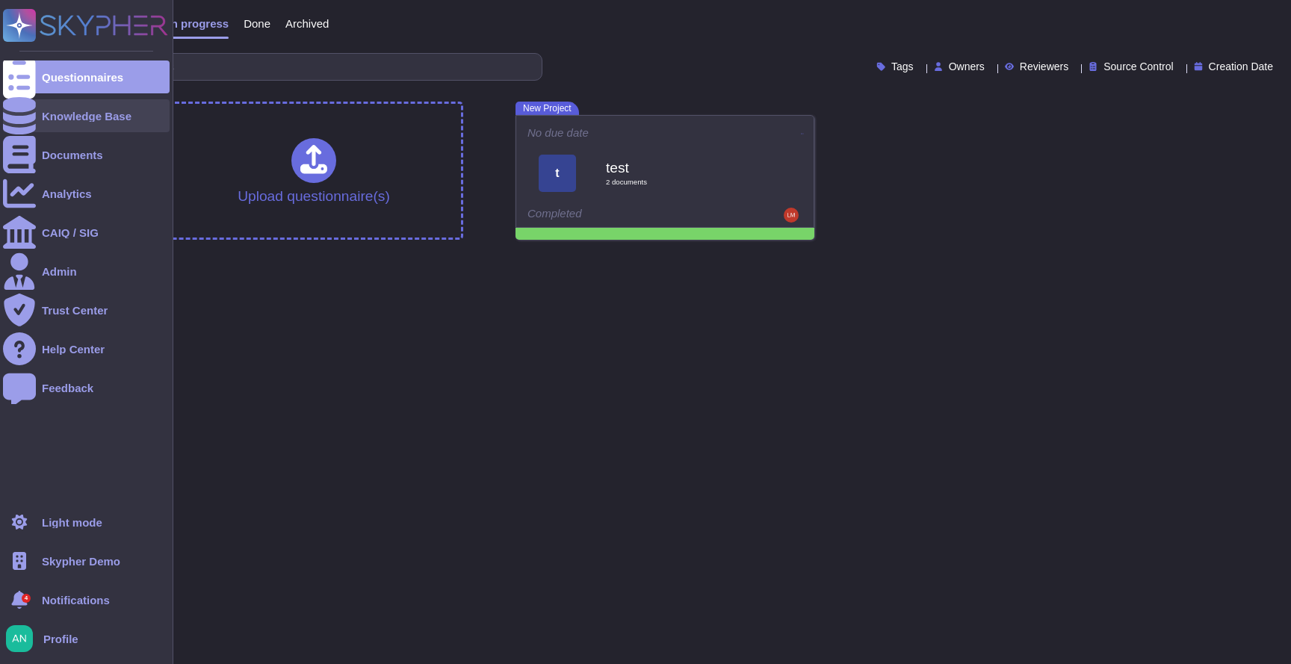
click at [76, 124] on div "Knowledge Base" at bounding box center [86, 115] width 167 height 33
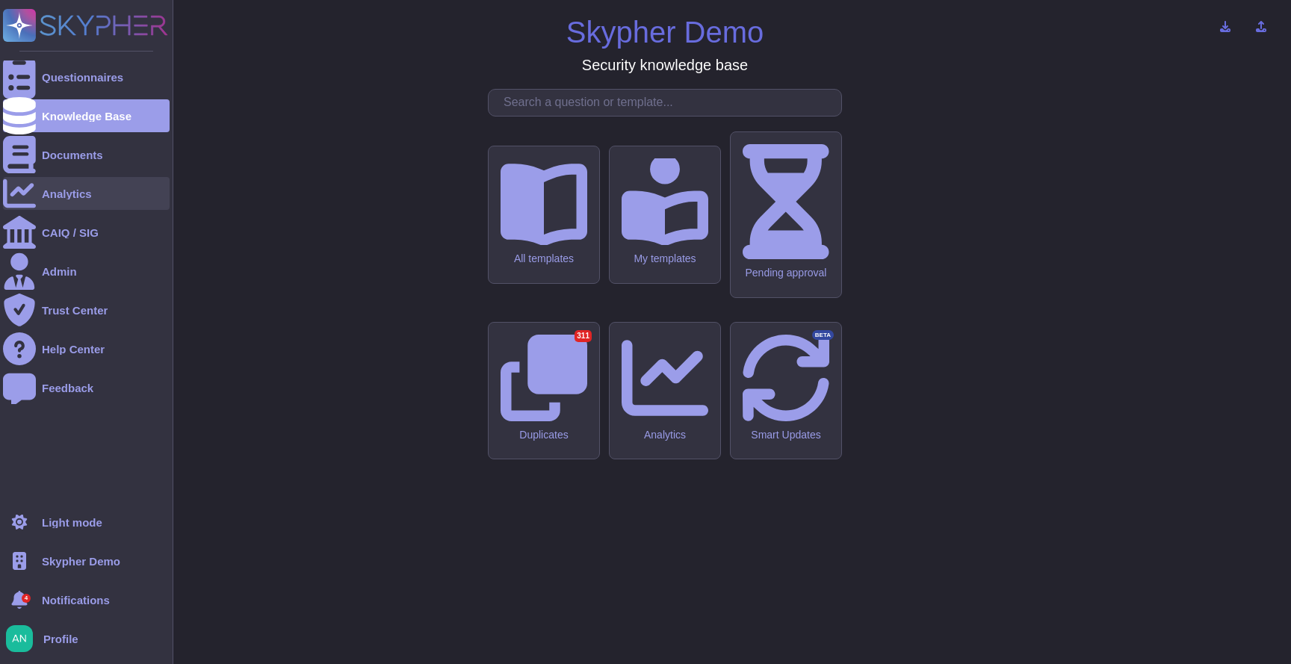
click at [93, 193] on div "Analytics" at bounding box center [86, 193] width 167 height 33
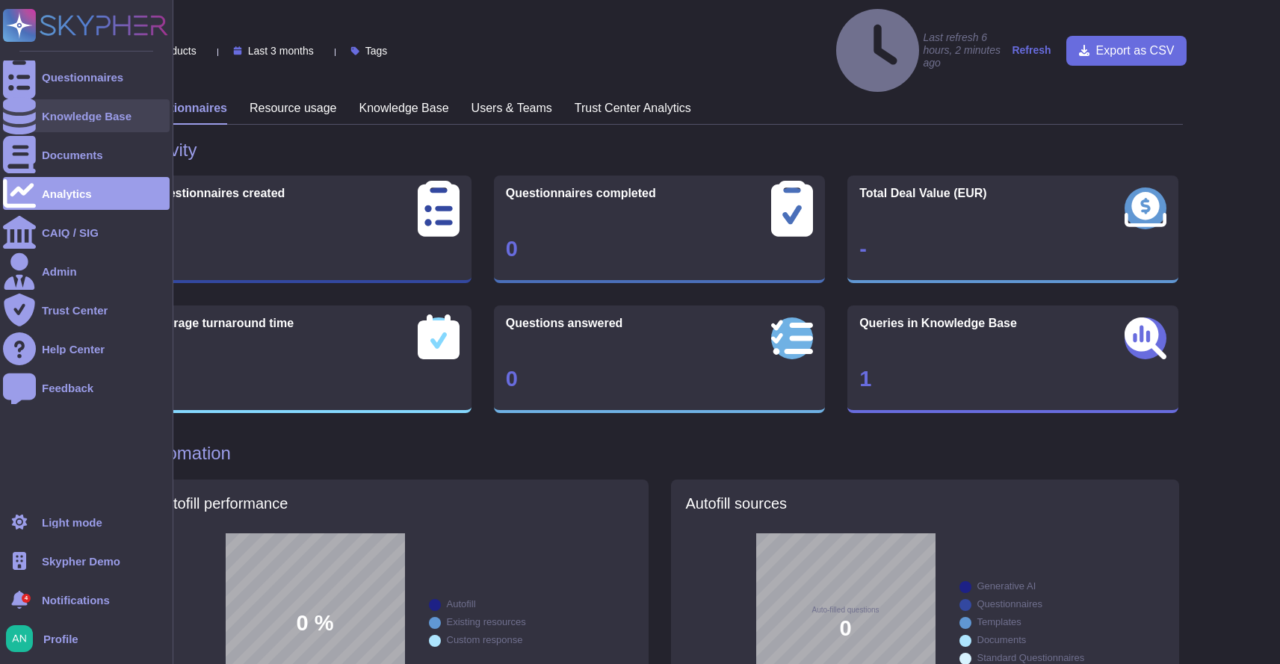
click at [44, 111] on div "Knowledge Base" at bounding box center [87, 116] width 90 height 11
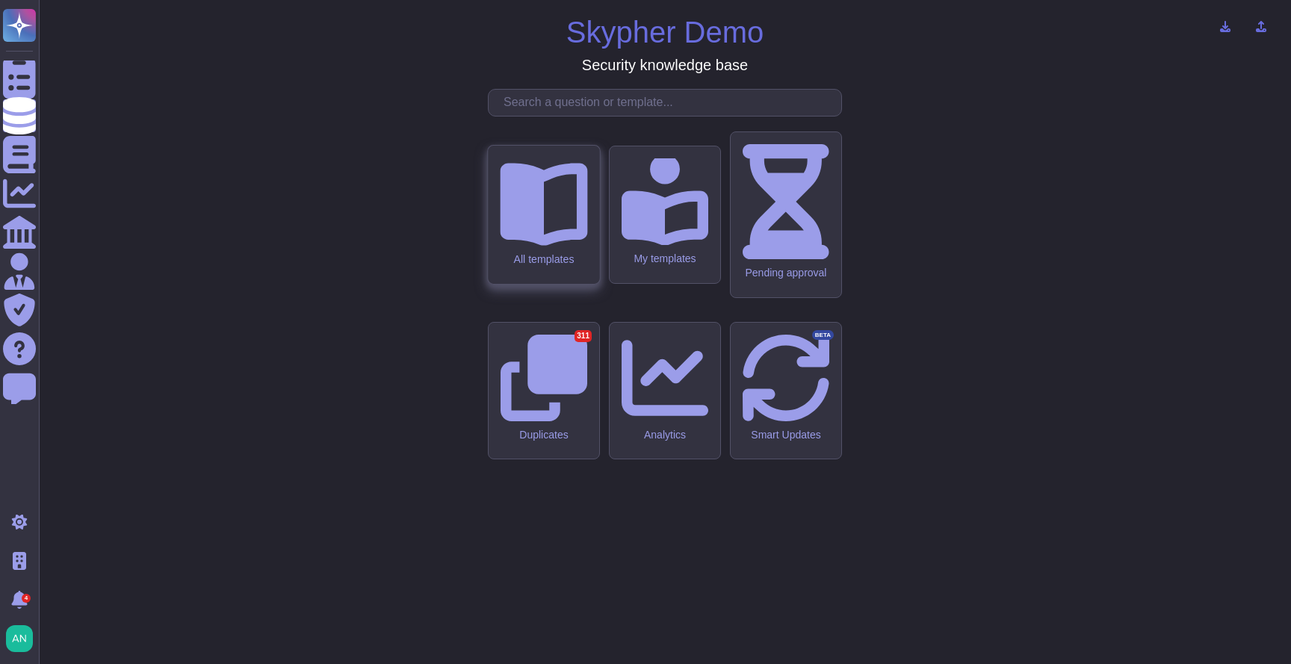
click at [544, 247] on icon at bounding box center [543, 205] width 87 height 83
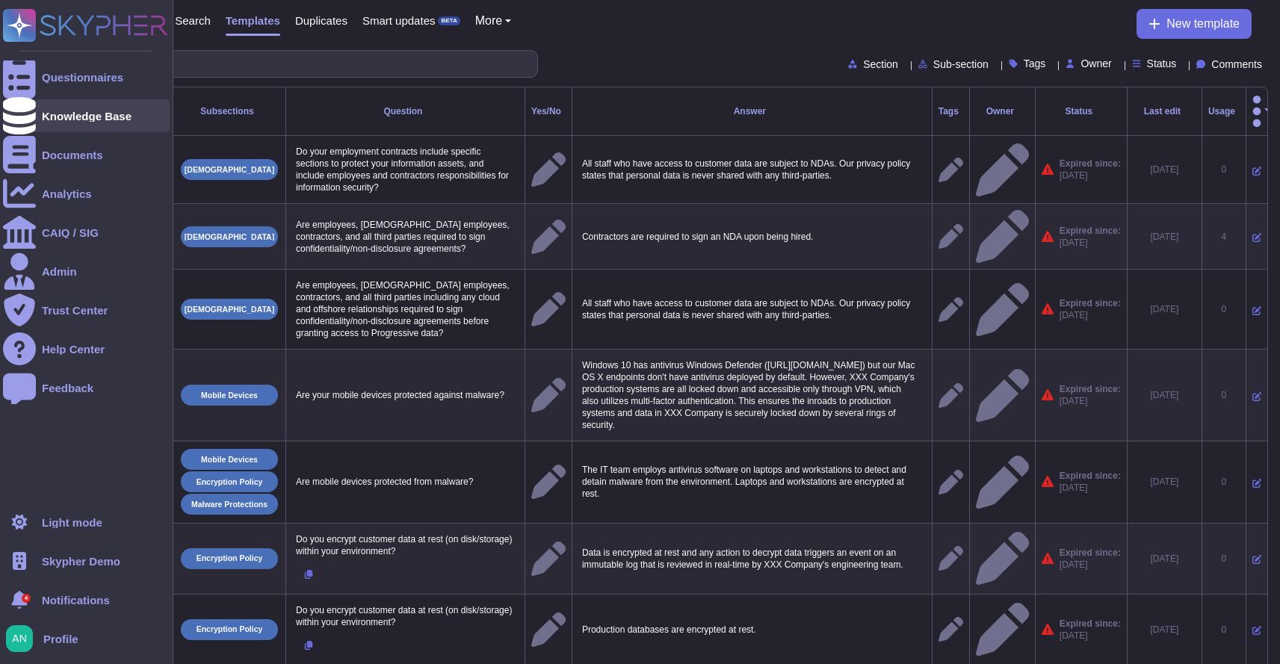
click at [14, 128] on div at bounding box center [19, 115] width 33 height 33
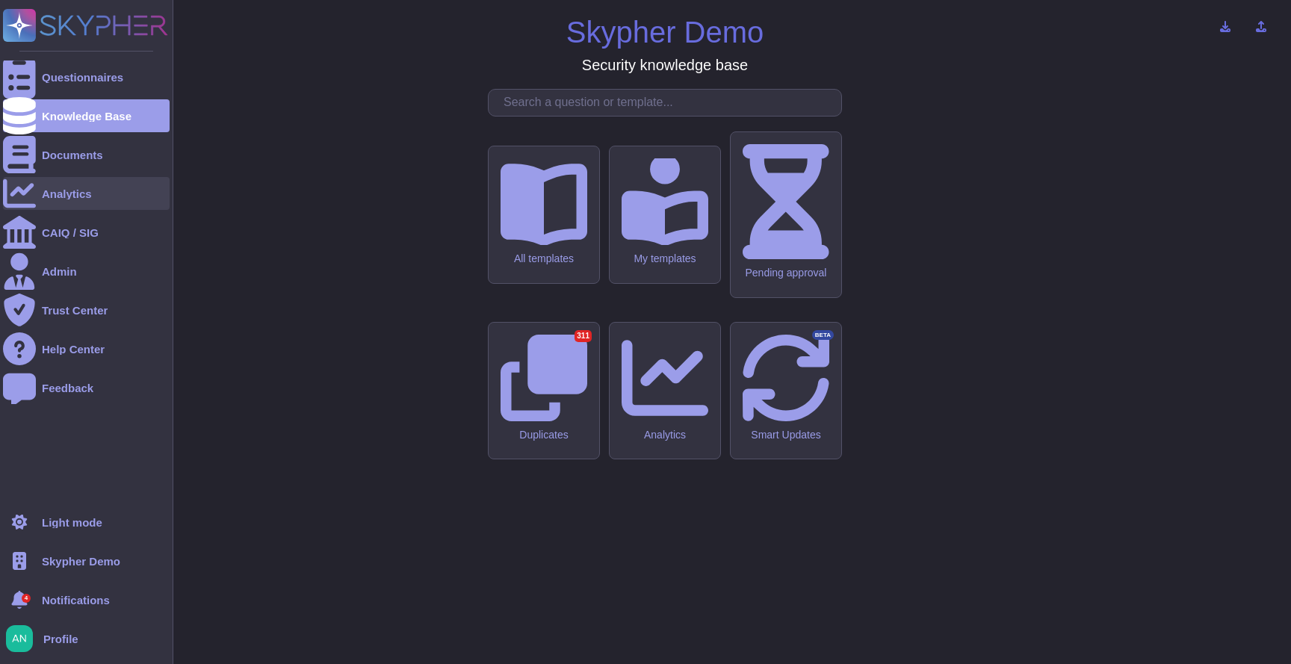
click at [47, 209] on div "Analytics" at bounding box center [86, 193] width 167 height 33
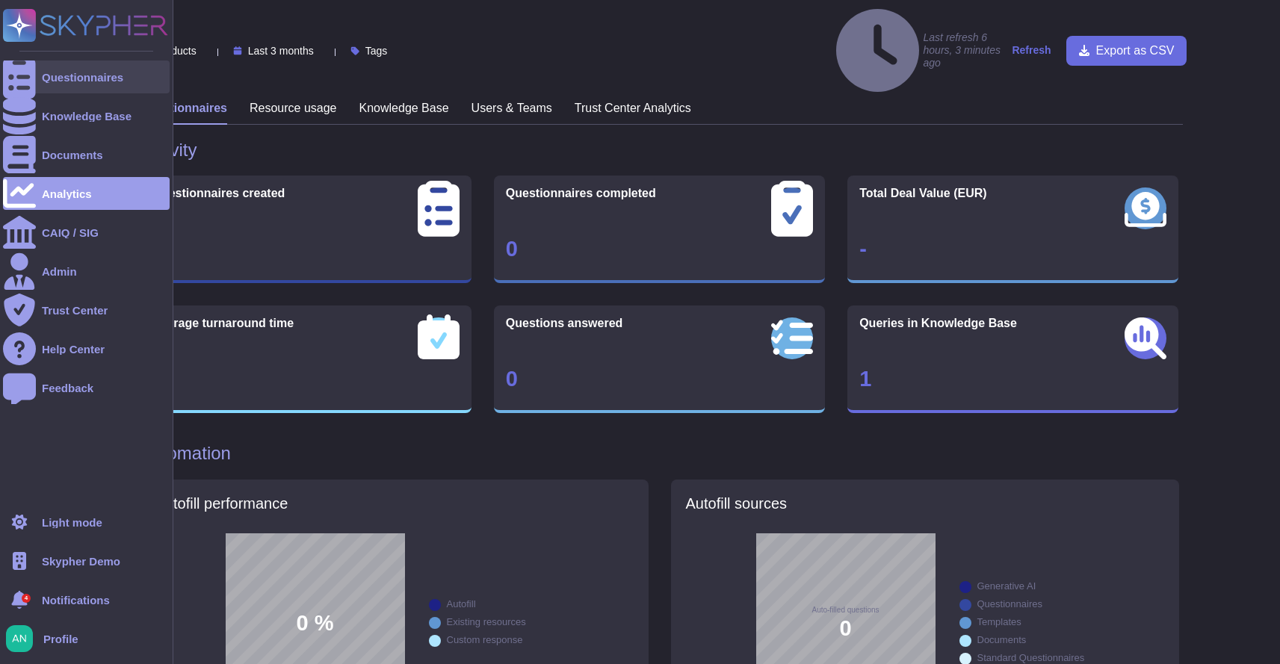
click at [30, 81] on div at bounding box center [19, 77] width 33 height 33
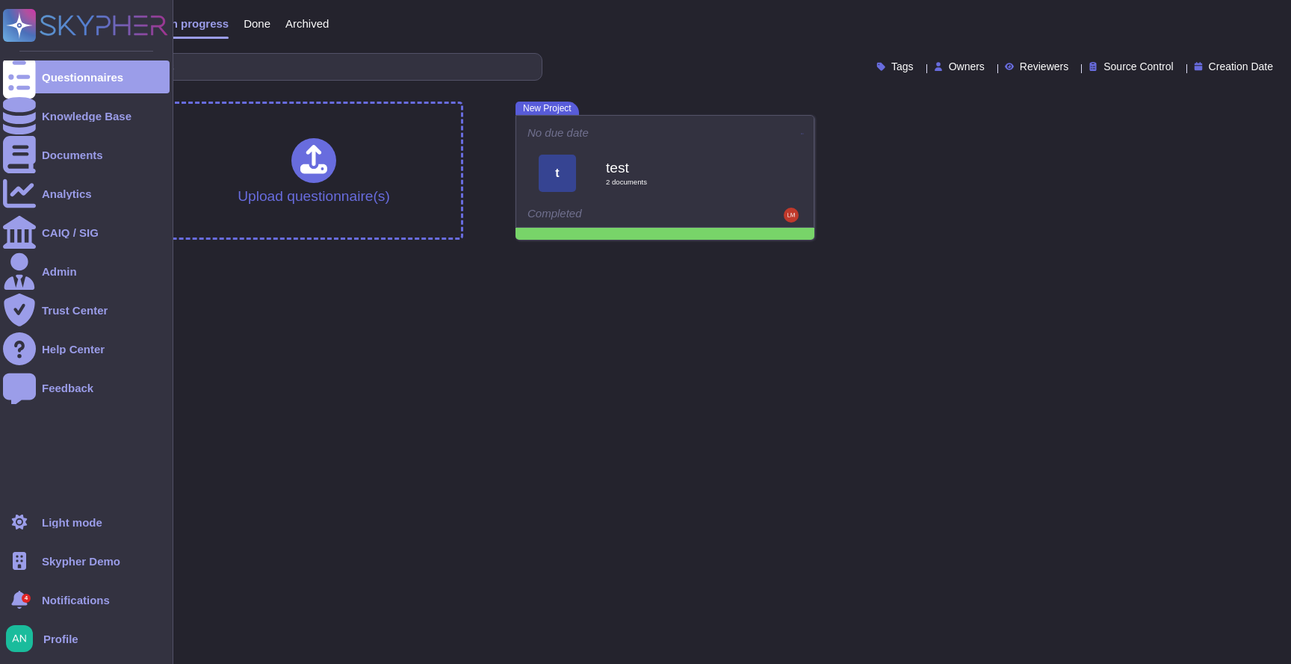
click at [93, 557] on span "Skypher Demo" at bounding box center [81, 561] width 78 height 11
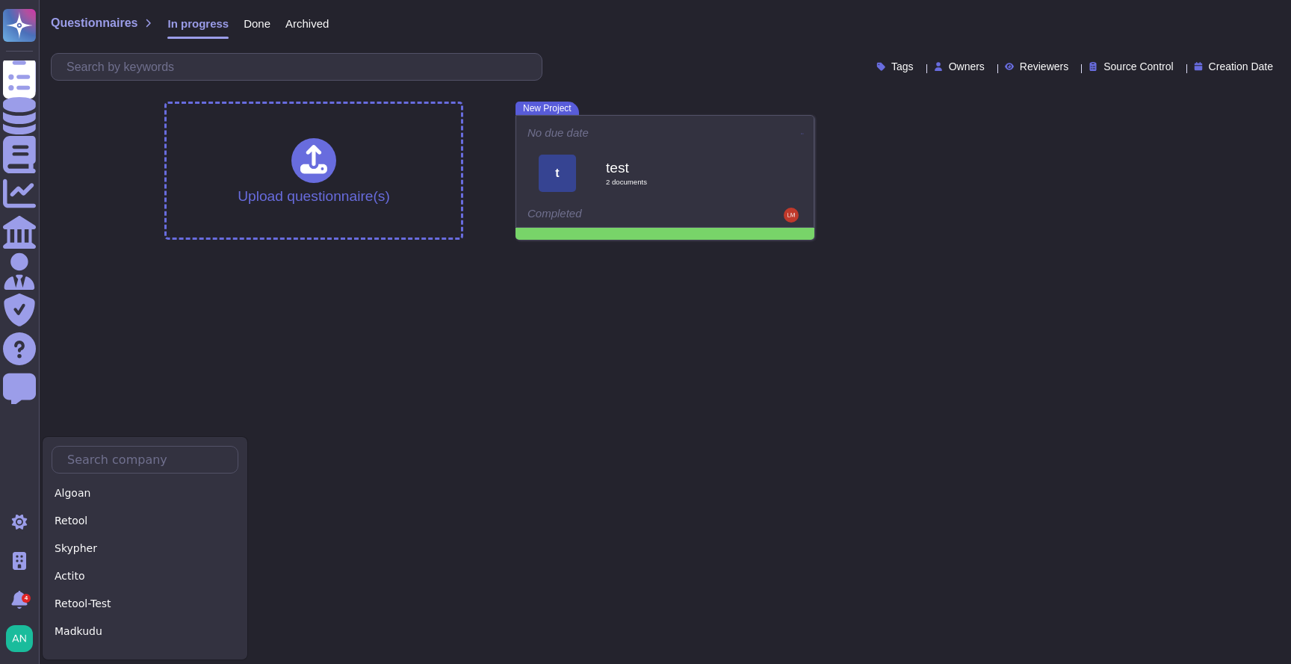
click at [496, 252] on html "Questionnaires Knowledge Base Documents Analytics CAIQ / SIG Admin Trust Center…" at bounding box center [645, 126] width 1291 height 252
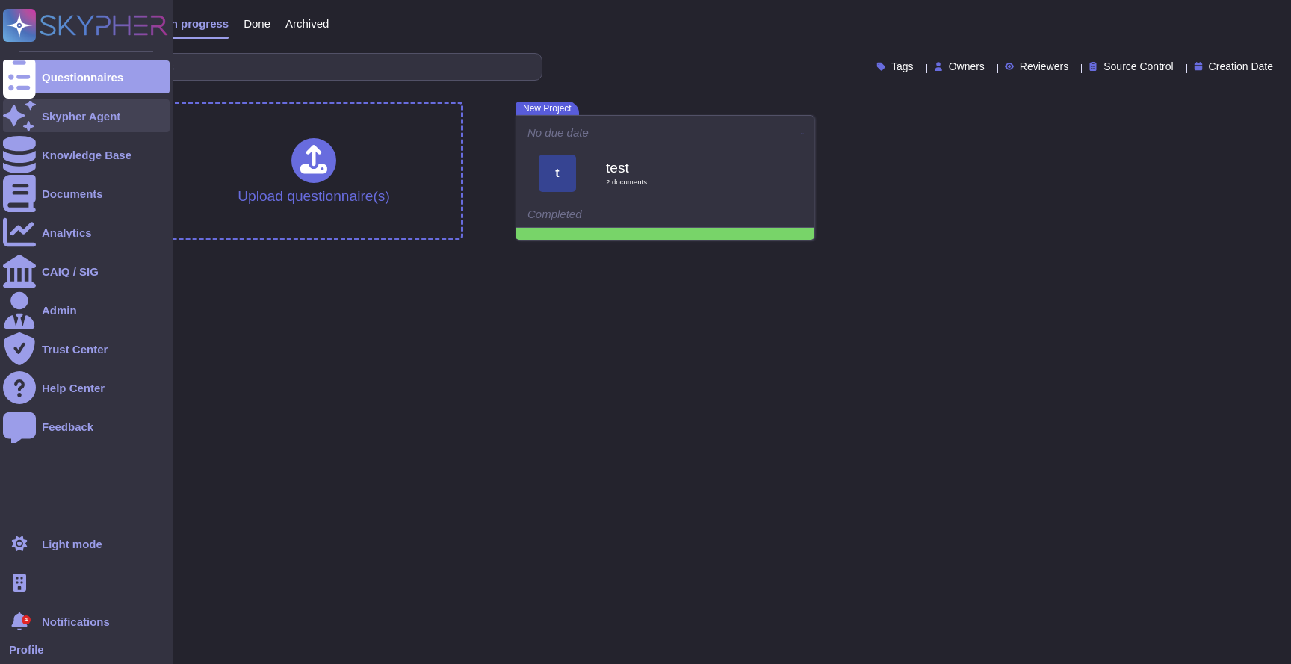
click at [63, 102] on div "Skypher Agent" at bounding box center [86, 115] width 167 height 33
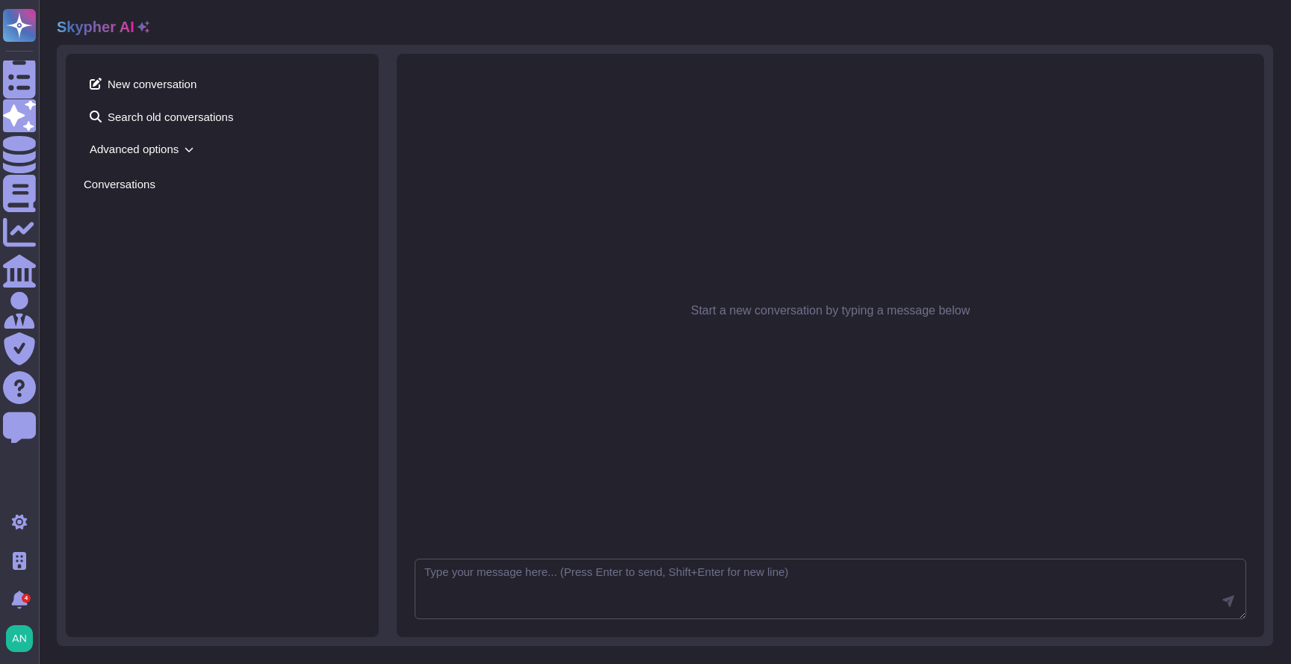
click at [135, 149] on span "Advanced options" at bounding box center [222, 148] width 277 height 23
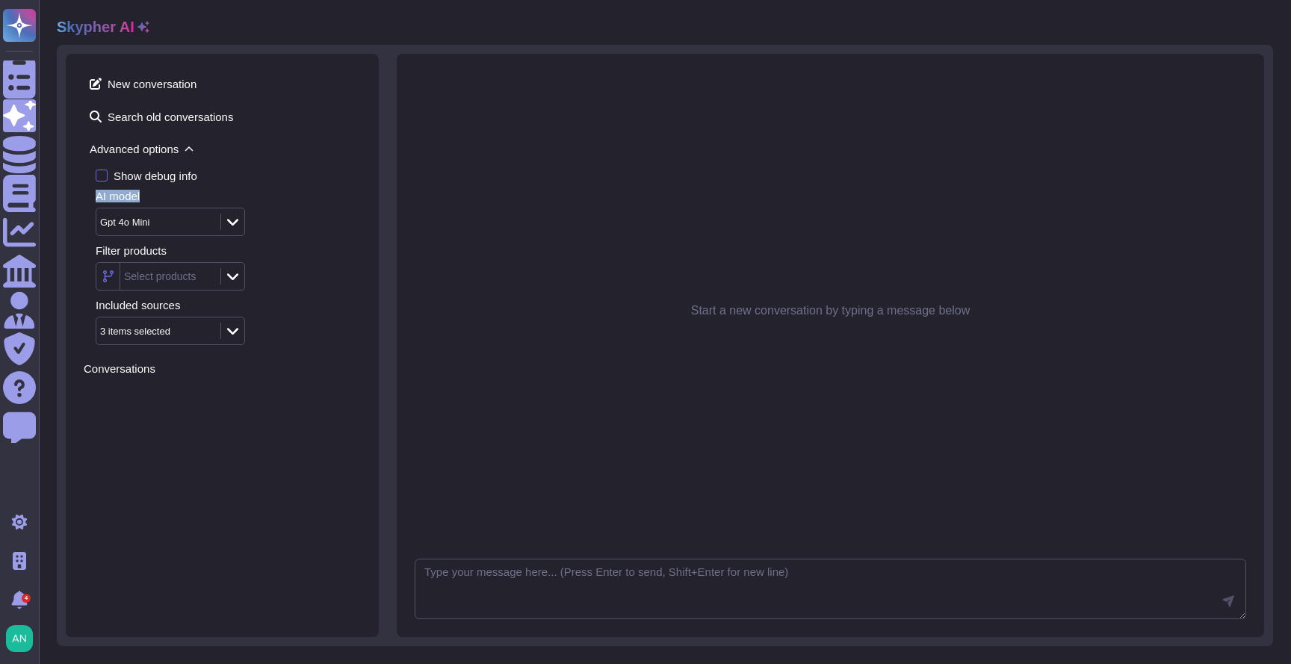
drag, startPoint x: 148, startPoint y: 199, endPoint x: 69, endPoint y: 199, distance: 79.2
click at [69, 199] on div "New conversation Search old conversations Advanced options Show debug info AI m…" at bounding box center [222, 345] width 313 height 583
copy div "AI model"
click at [326, 447] on div "New conversation Search old conversations Advanced options Show debug info AI m…" at bounding box center [222, 345] width 313 height 583
click at [173, 148] on span "Advanced options" at bounding box center [222, 148] width 277 height 23
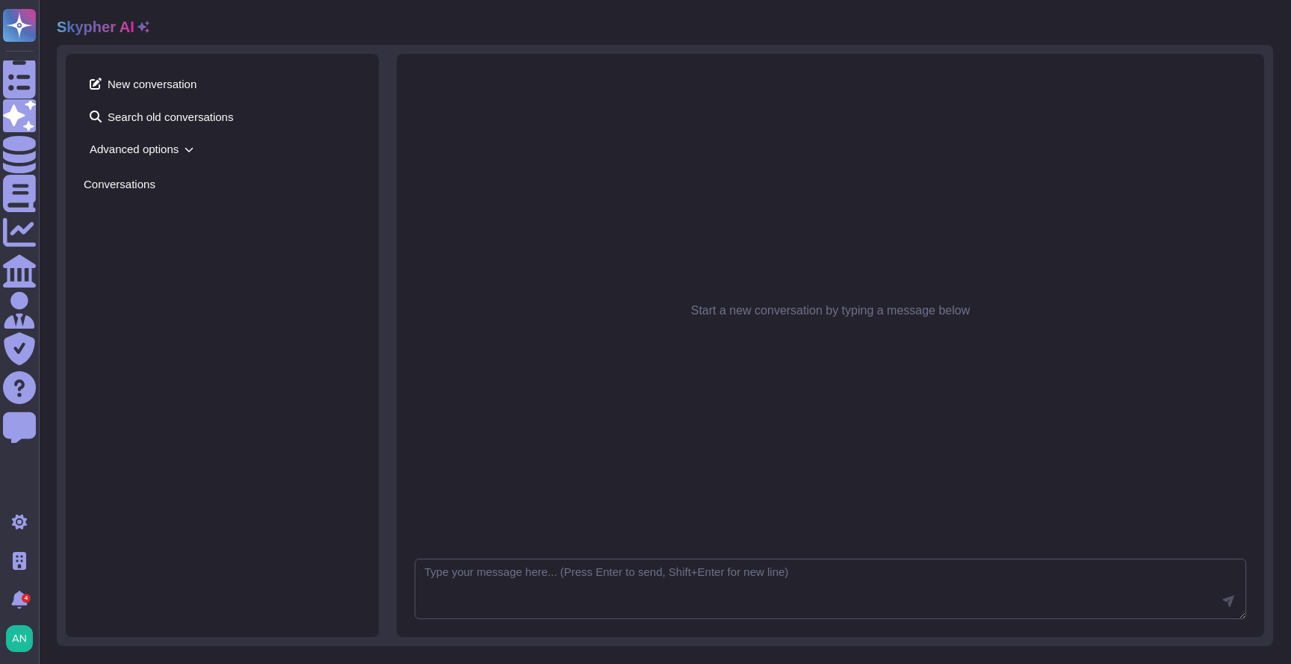
click at [173, 148] on span "Advanced options" at bounding box center [222, 148] width 277 height 23
click at [183, 227] on div "Gpt 4o Mini" at bounding box center [156, 221] width 120 height 27
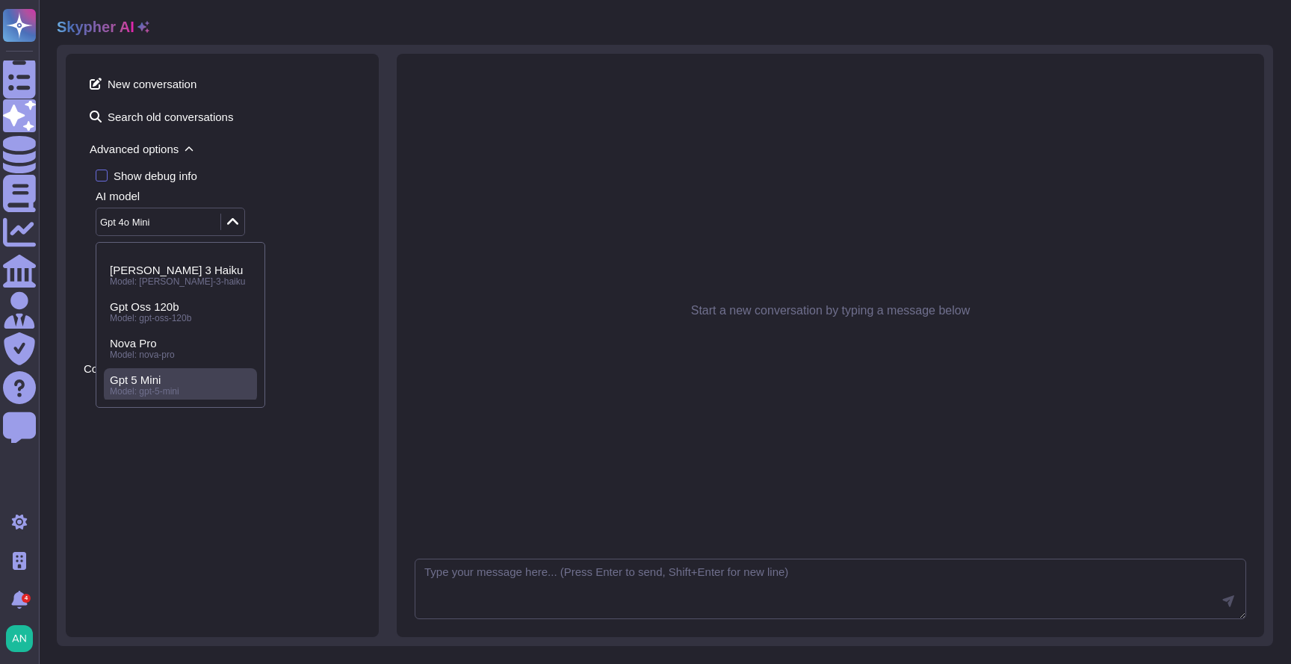
scroll to position [67, 0]
click at [245, 453] on div "New conversation Search old conversations Advanced options Show debug info AI m…" at bounding box center [222, 345] width 313 height 583
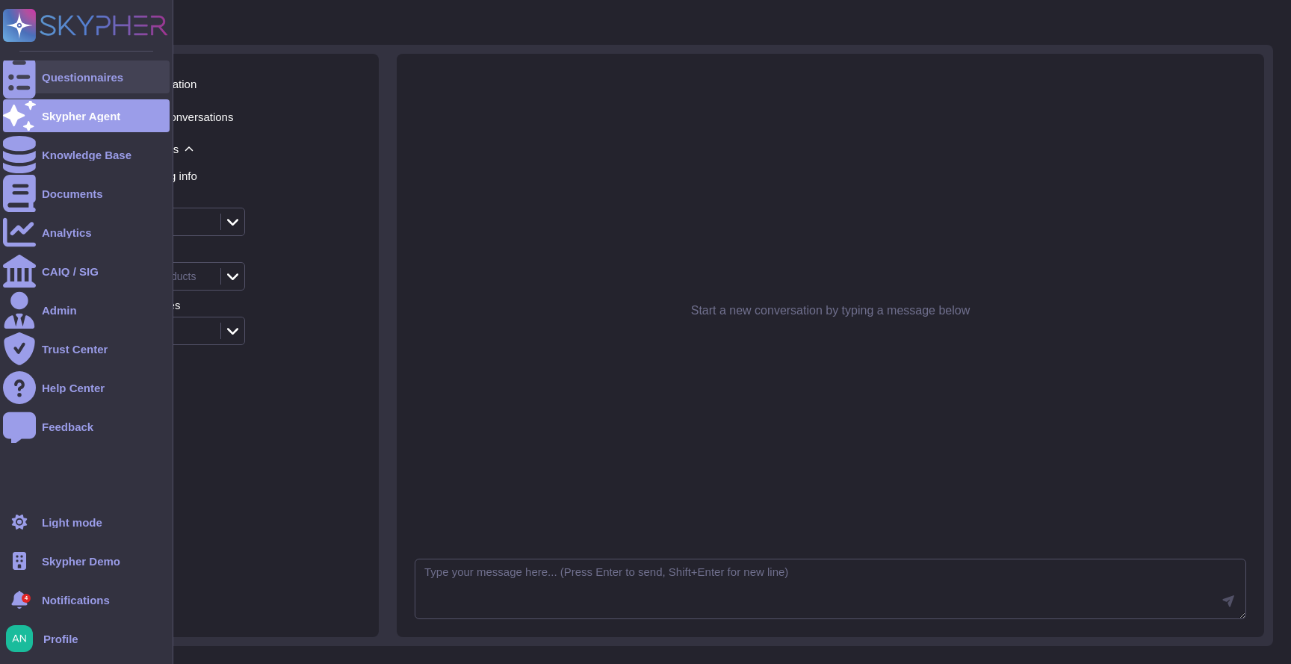
click at [90, 85] on div "Questionnaires" at bounding box center [86, 77] width 167 height 33
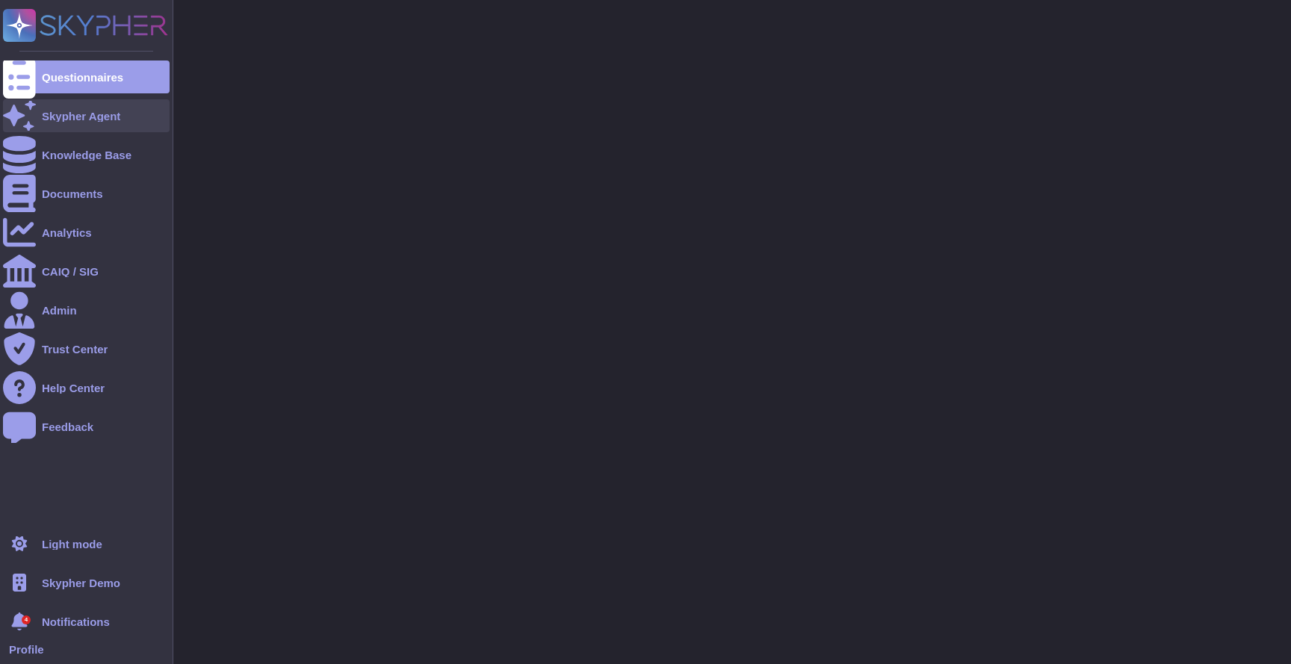
click at [81, 104] on div "Skypher Agent" at bounding box center [86, 115] width 167 height 33
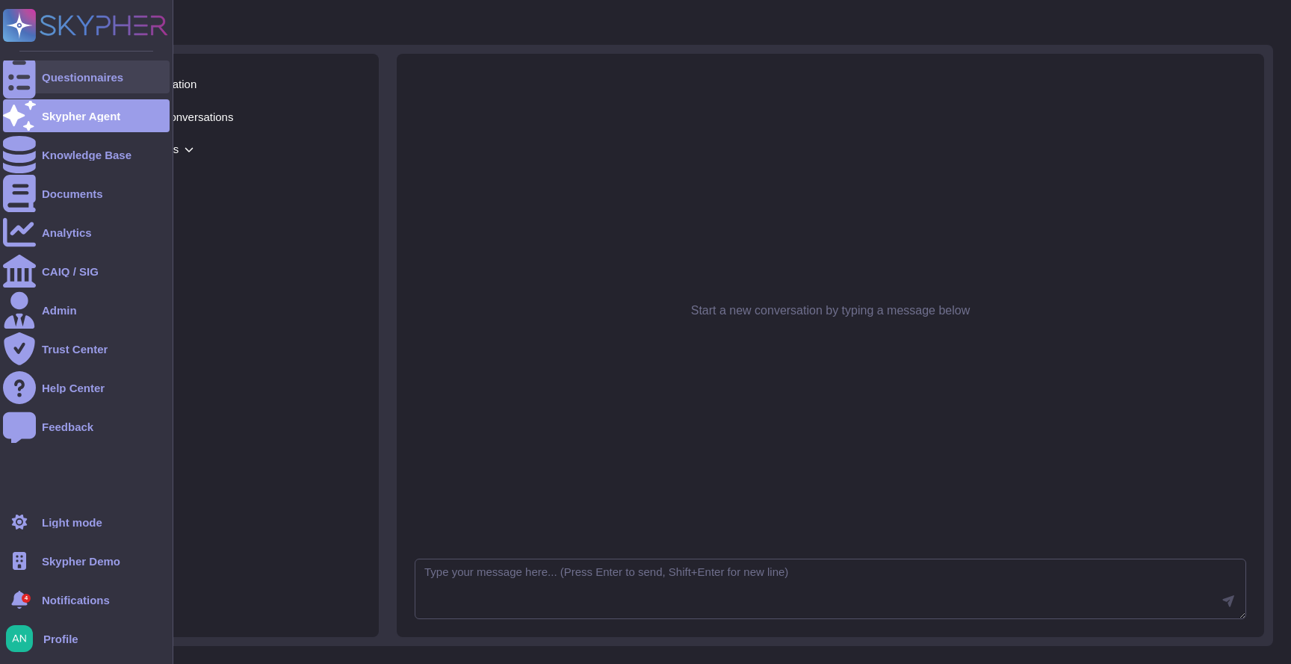
click at [28, 69] on div at bounding box center [19, 77] width 33 height 33
